Goal: Navigation & Orientation: Understand site structure

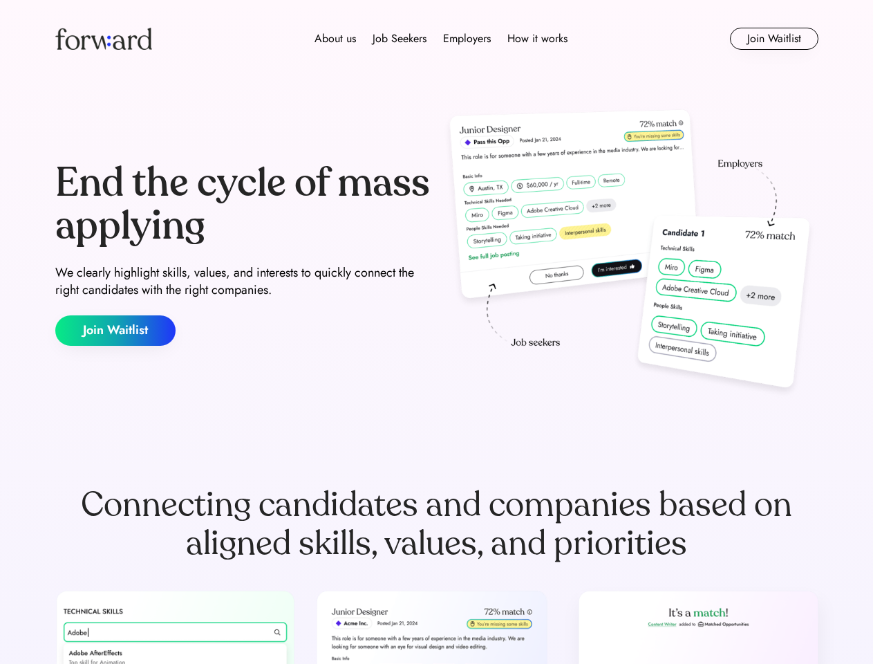
click at [436, 332] on div "End the cycle of mass applying We clearly highlight skills, values, and interes…" at bounding box center [436, 253] width 763 height 297
click at [437, 39] on div "About us Job Seekers Employers How it works" at bounding box center [441, 38] width 545 height 17
click at [104, 39] on img at bounding box center [103, 39] width 97 height 22
click at [441, 39] on div "About us Job Seekers Employers How it works" at bounding box center [441, 38] width 545 height 17
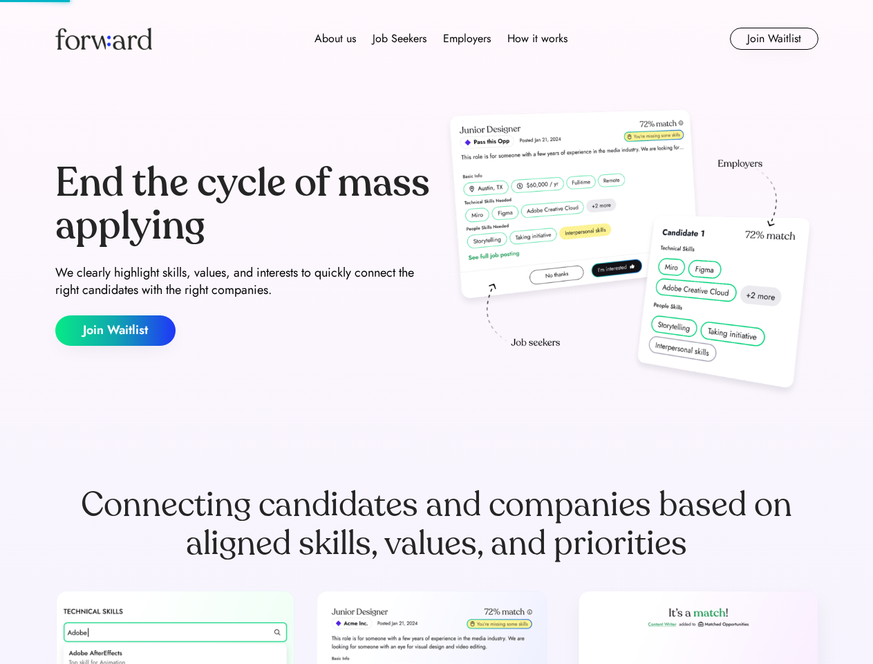
click at [335, 39] on div "About us" at bounding box center [334, 38] width 41 height 17
click at [399, 39] on div "Job Seekers" at bounding box center [400, 38] width 54 height 17
click at [467, 39] on div "Employers" at bounding box center [467, 38] width 48 height 17
click at [536, 39] on div "How it works" at bounding box center [537, 38] width 60 height 17
click at [773, 39] on button "Join Waitlist" at bounding box center [774, 39] width 88 height 22
